Goal: Use online tool/utility: Use online tool/utility

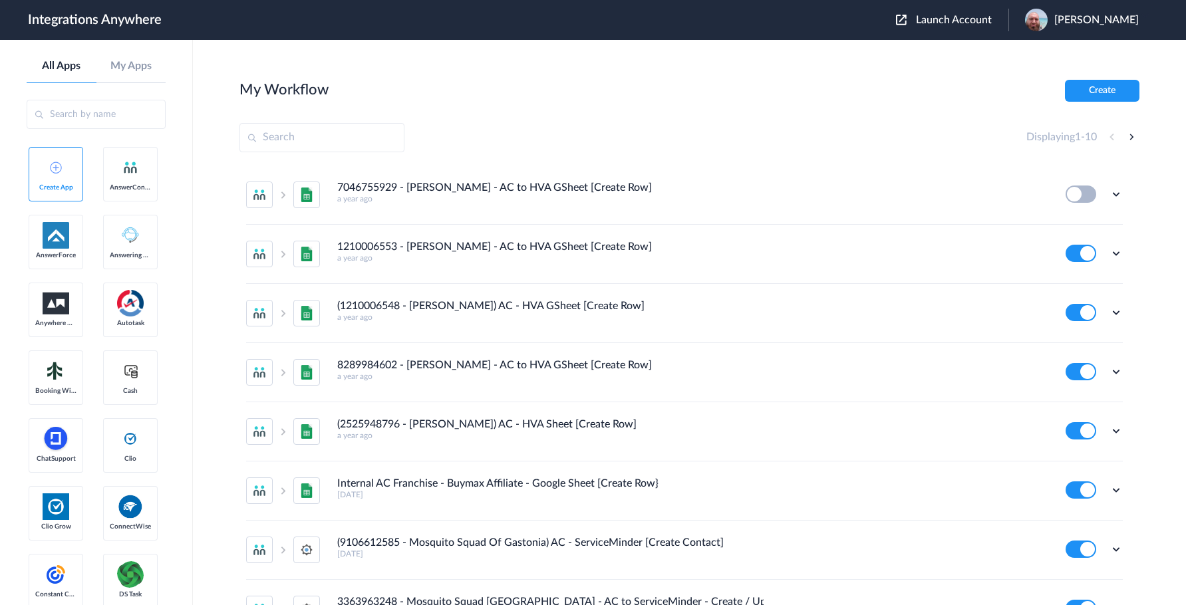
click at [966, 18] on span "Launch Account" at bounding box center [954, 20] width 76 height 11
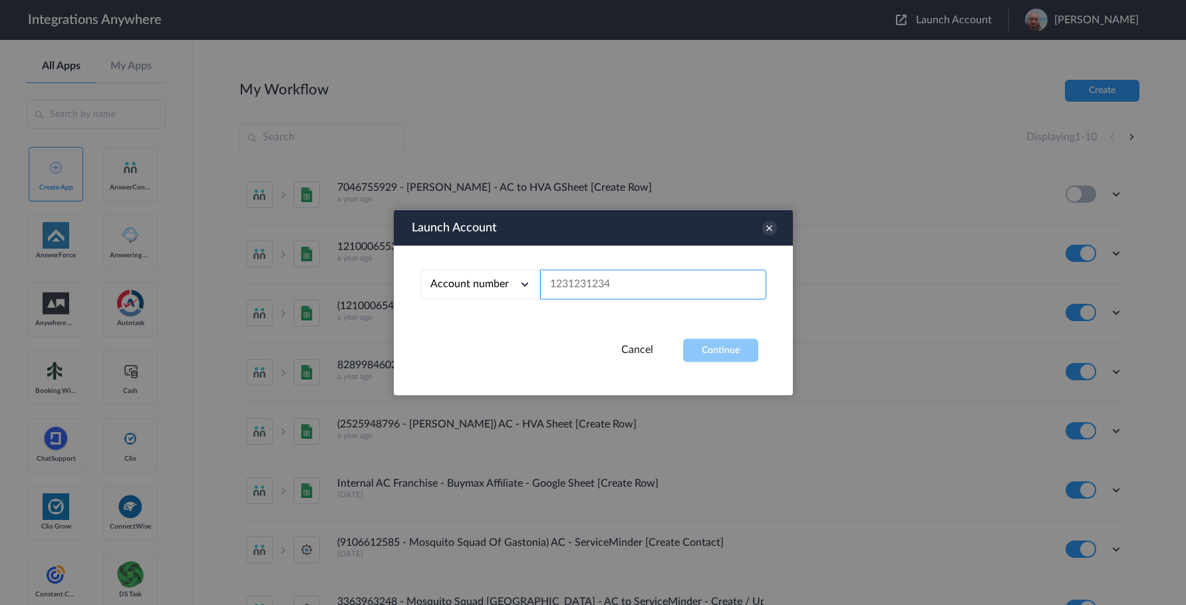
click at [569, 289] on input "text" at bounding box center [653, 285] width 226 height 30
paste input "8339275185"
type input "8339275185"
click at [744, 342] on button "Continue" at bounding box center [720, 350] width 75 height 23
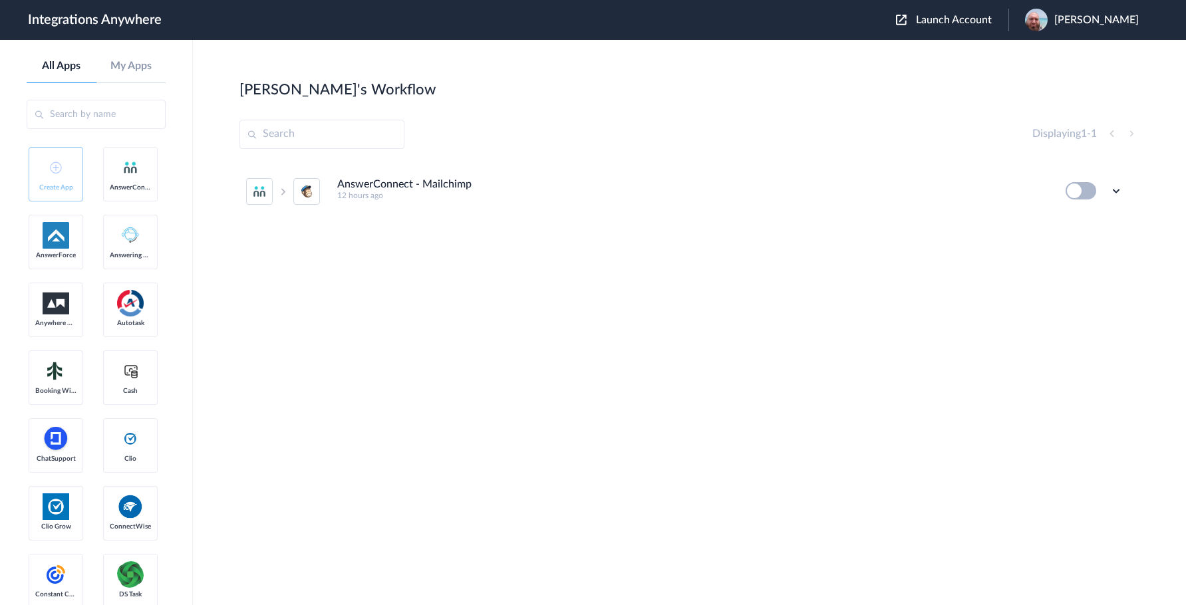
click at [89, 117] on input "text" at bounding box center [96, 114] width 139 height 29
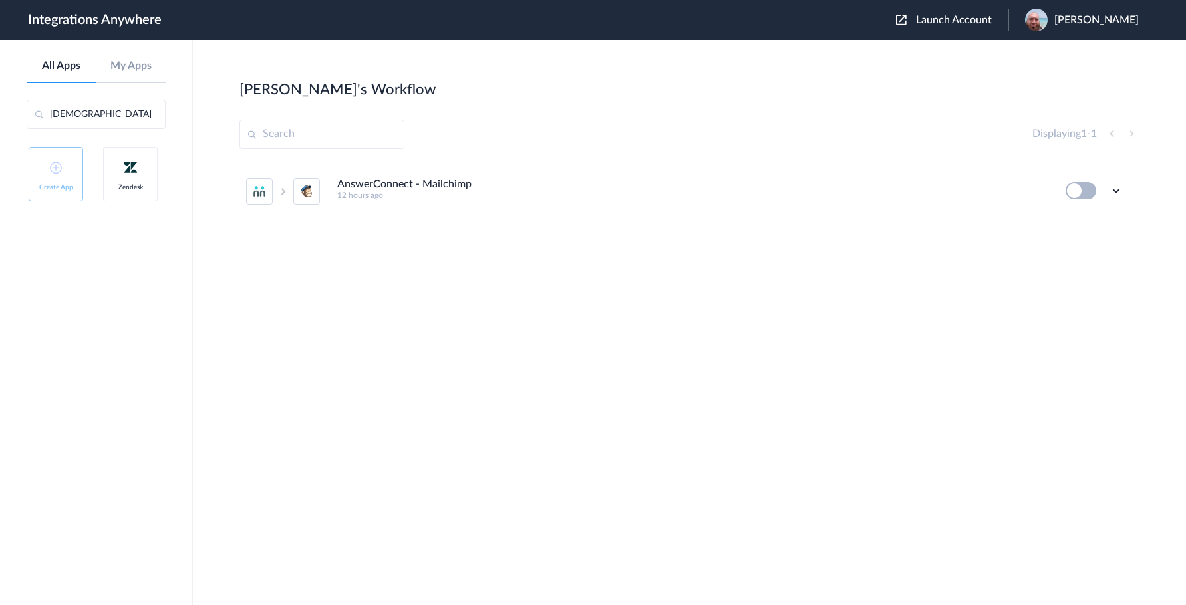
drag, startPoint x: 85, startPoint y: 116, endPoint x: 15, endPoint y: 125, distance: 70.4
click at [15, 125] on aside "All Apps My Apps [DEMOGRAPHIC_DATA] Create App Zendesk" at bounding box center [96, 322] width 193 height 565
type input "Fresh"
drag, startPoint x: 83, startPoint y: 118, endPoint x: 45, endPoint y: 122, distance: 38.1
click at [45, 122] on input "Fresh" at bounding box center [96, 114] width 139 height 29
